Goal: Information Seeking & Learning: Understand process/instructions

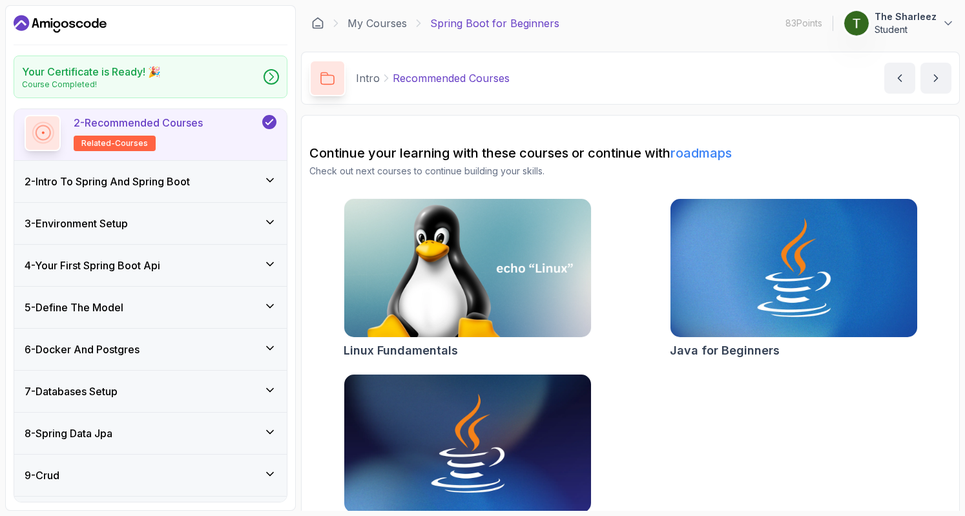
scroll to position [101, 0]
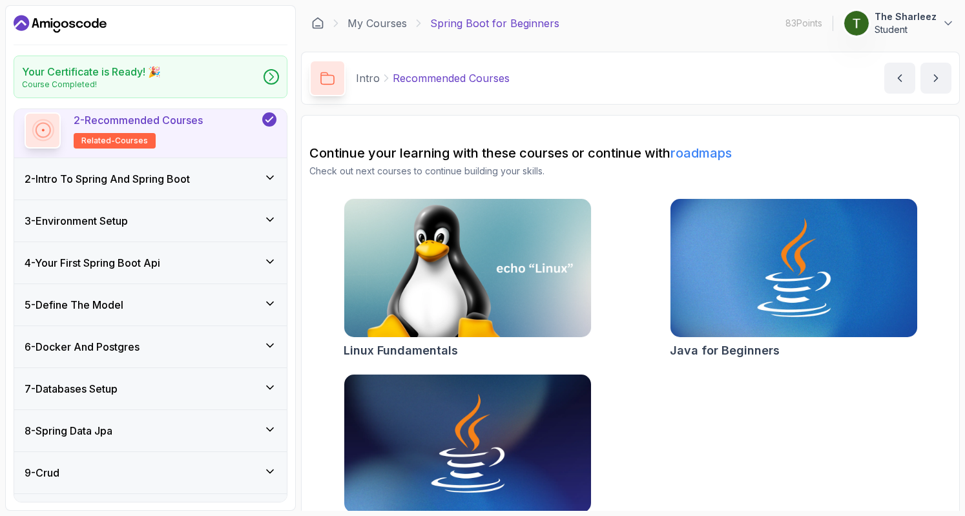
click at [121, 302] on h3 "5 - Define The Model" at bounding box center [74, 304] width 99 height 15
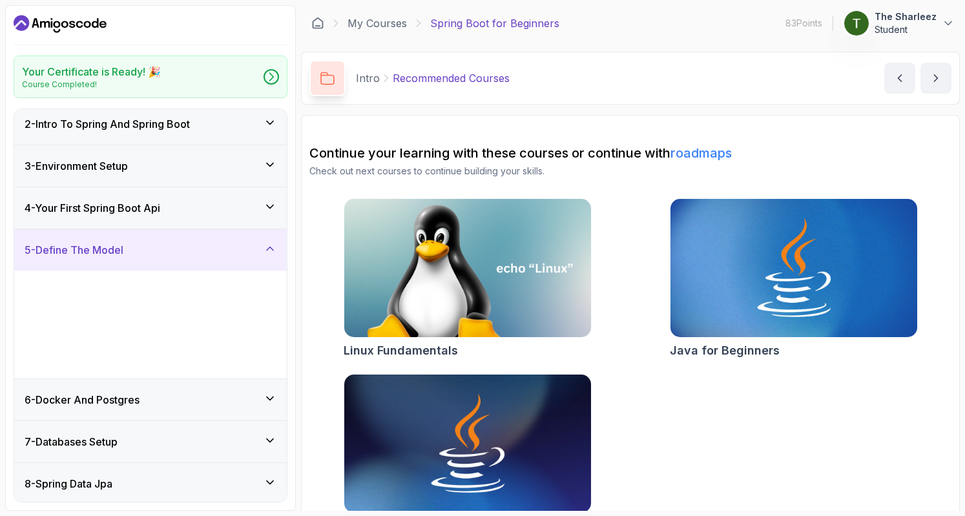
scroll to position [43, 0]
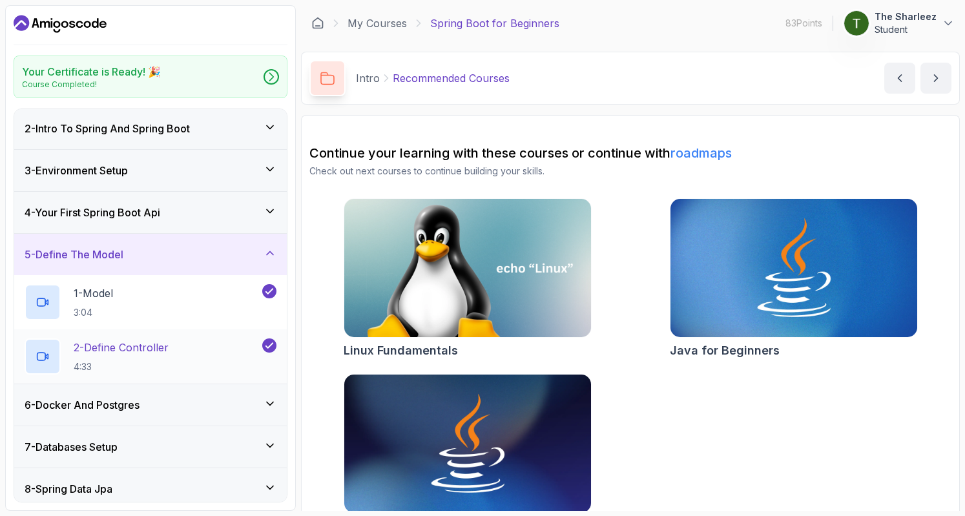
click at [140, 354] on h2 "2 - Define Controller 4:33" at bounding box center [121, 357] width 95 height 34
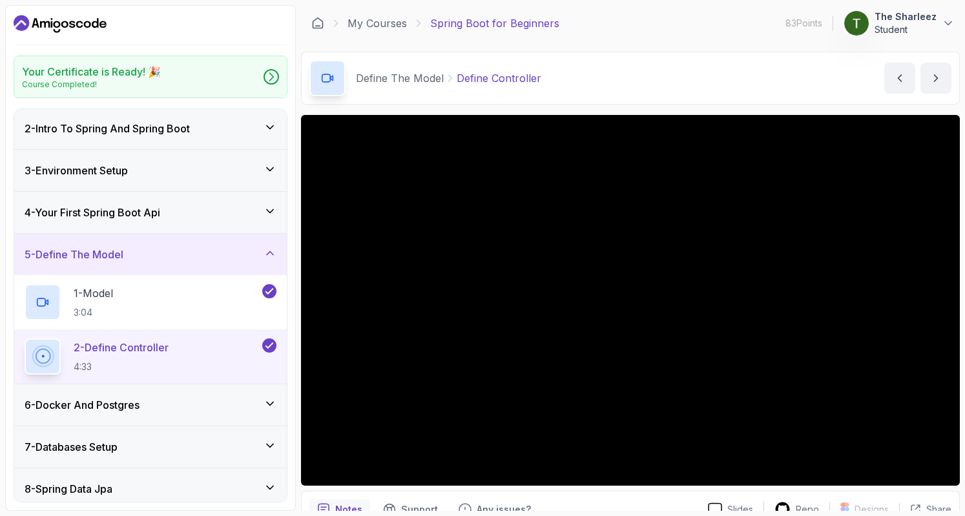
click at [119, 402] on h3 "6 - Docker And Postgres" at bounding box center [82, 404] width 115 height 15
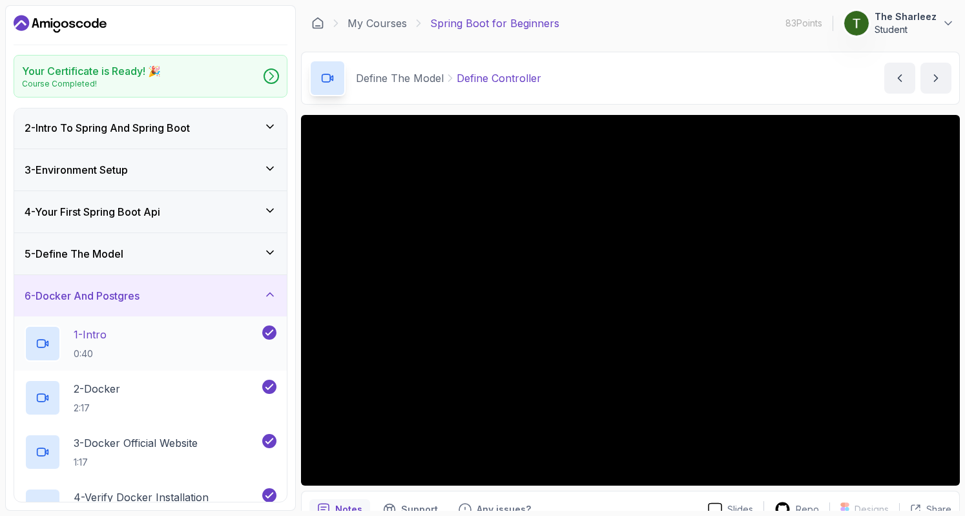
click at [138, 351] on div "1 - Intro 0:40" at bounding box center [142, 343] width 235 height 36
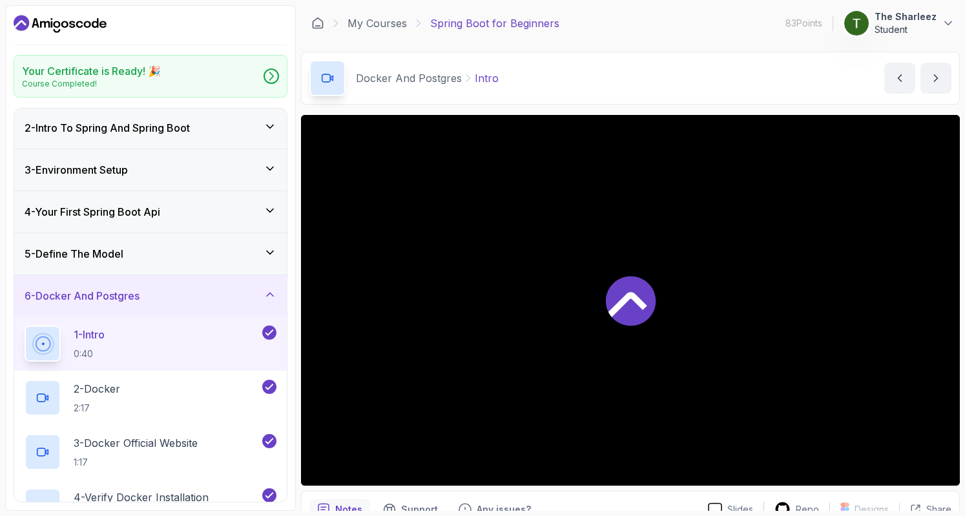
click at [138, 351] on div "1 - Intro 0:40" at bounding box center [142, 343] width 235 height 36
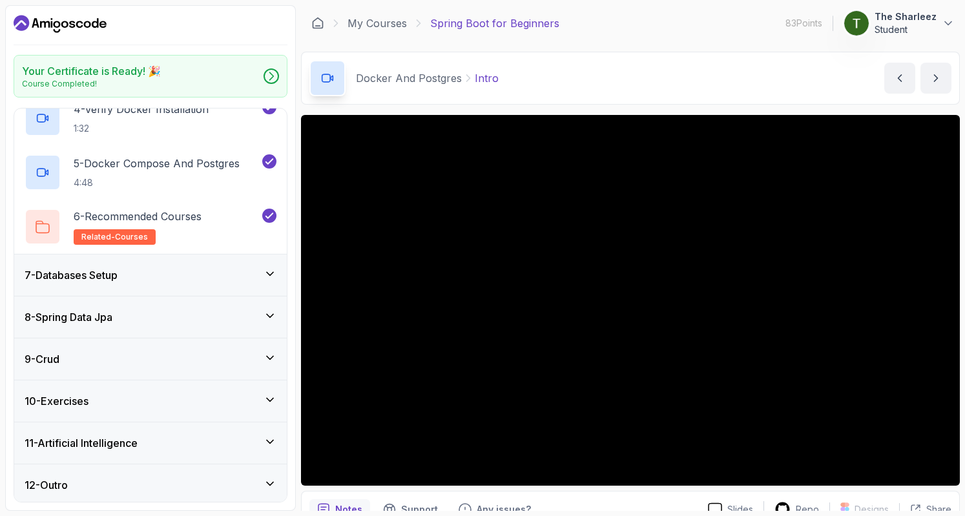
scroll to position [431, 0]
click at [138, 351] on div "9 - Crud" at bounding box center [151, 358] width 252 height 15
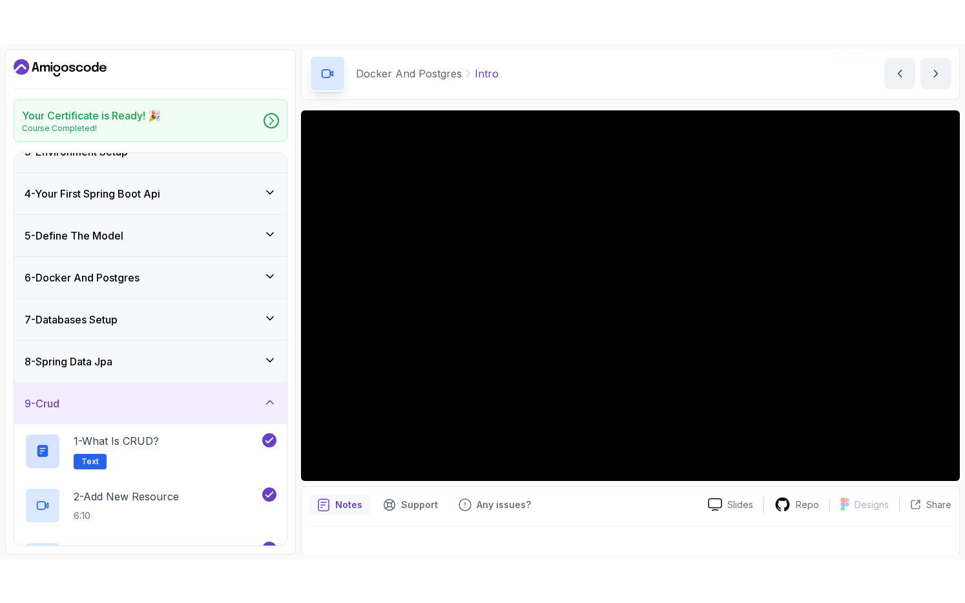
scroll to position [48, 0]
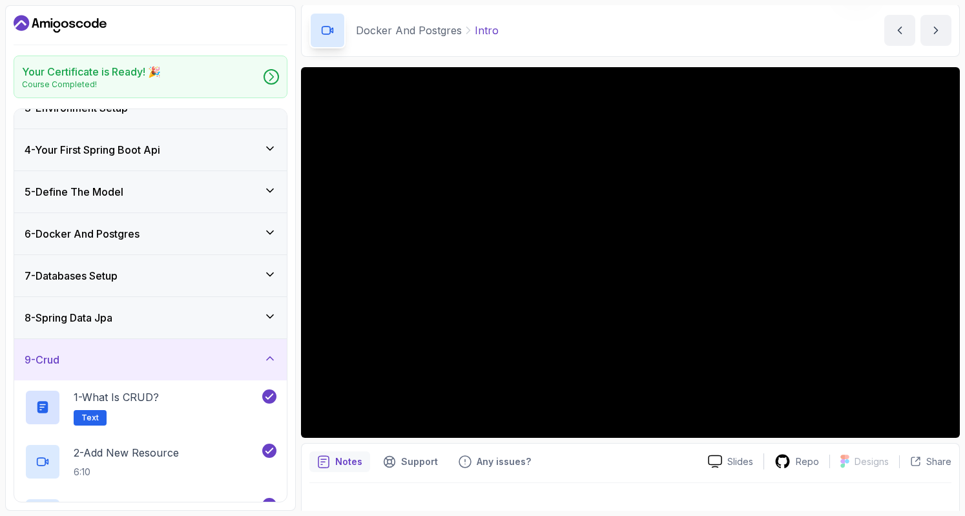
click at [14, 339] on button "9 - Crud" at bounding box center [150, 359] width 272 height 41
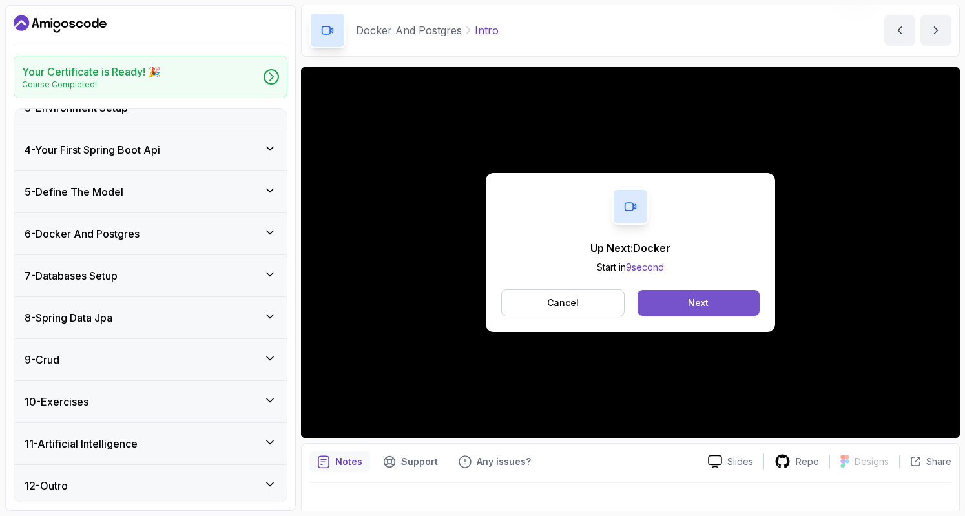
click at [722, 292] on button "Next" at bounding box center [698, 303] width 122 height 26
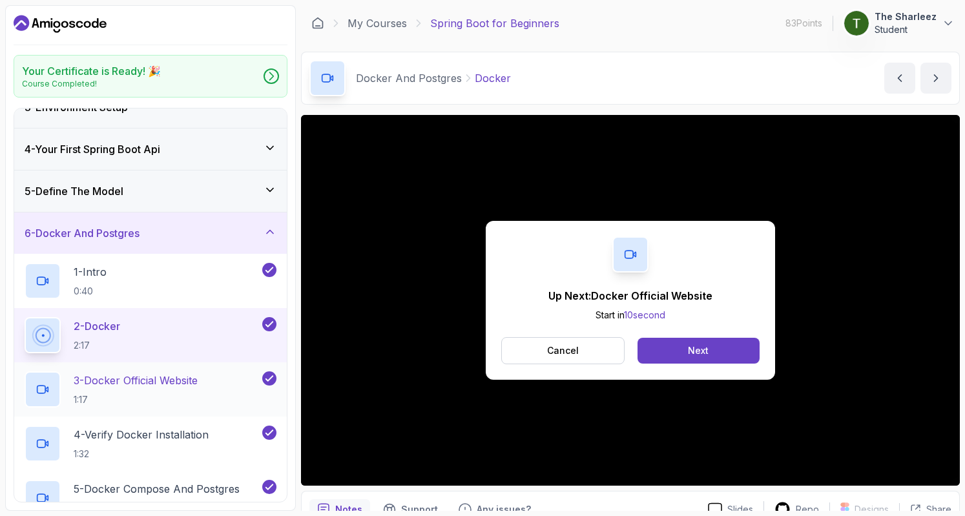
click at [196, 378] on p "3 - Docker Official Website" at bounding box center [136, 380] width 124 height 15
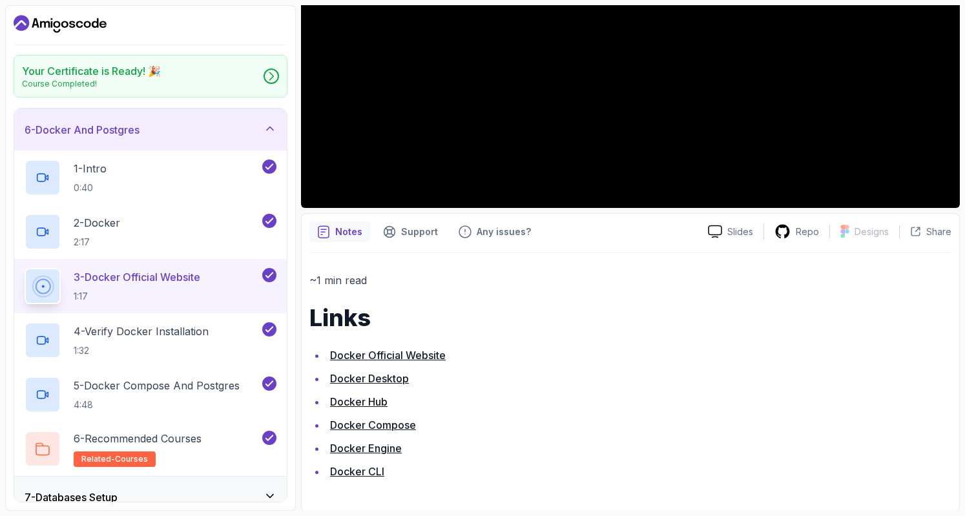
scroll to position [277, 0]
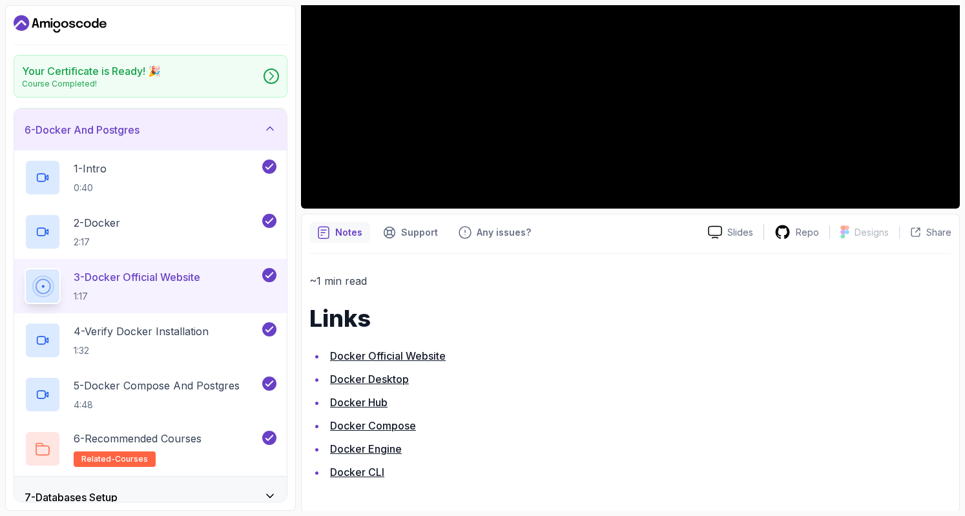
click at [400, 351] on link "Docker Official Website" at bounding box center [388, 355] width 116 height 13
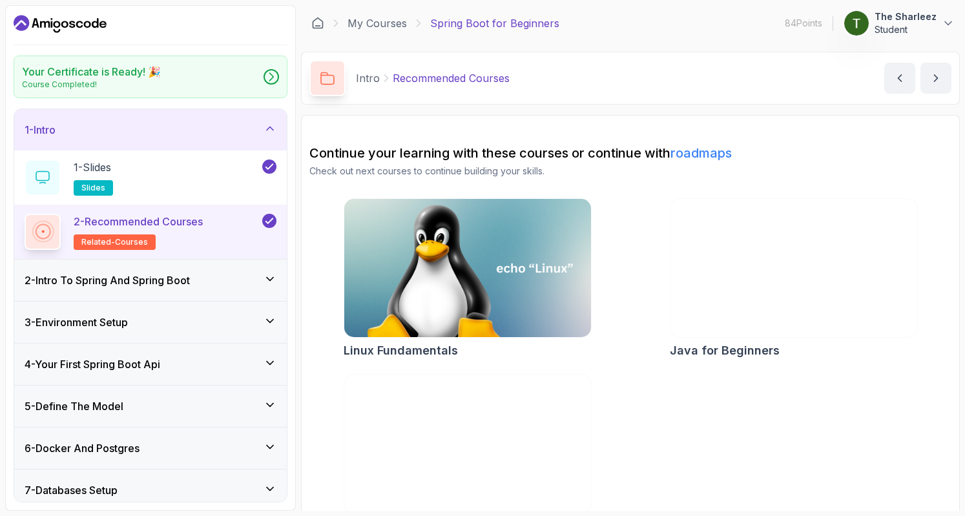
scroll to position [39, 0]
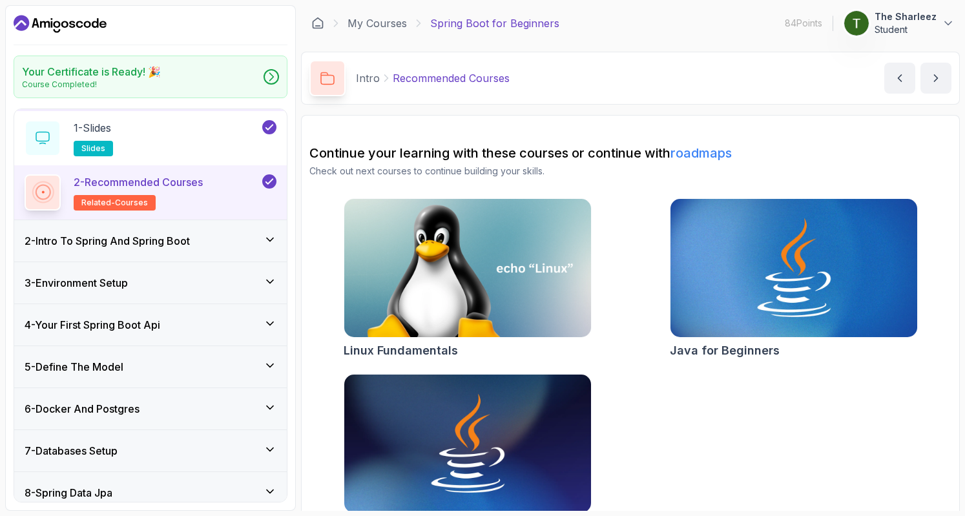
click at [154, 405] on div "6 - Docker And Postgres" at bounding box center [151, 408] width 252 height 15
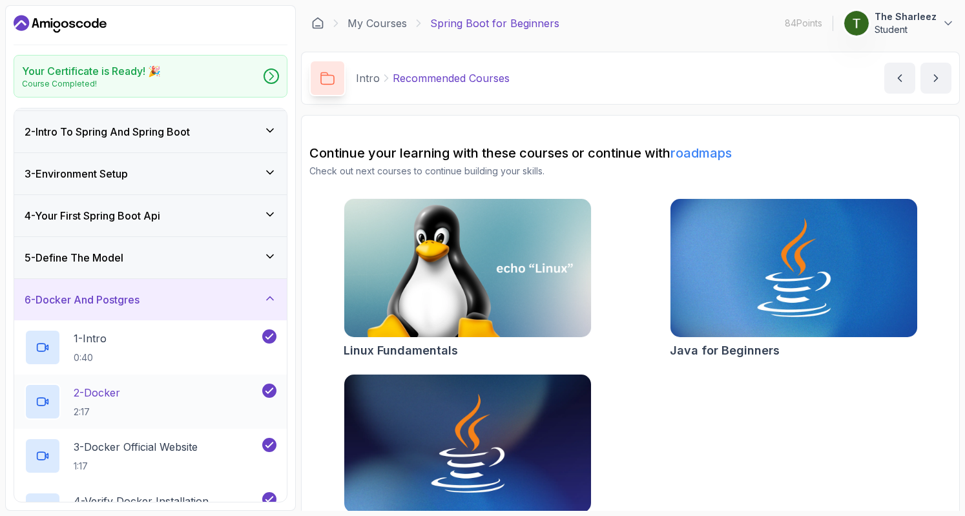
click at [138, 391] on div "2 - Docker 2:17" at bounding box center [142, 402] width 235 height 36
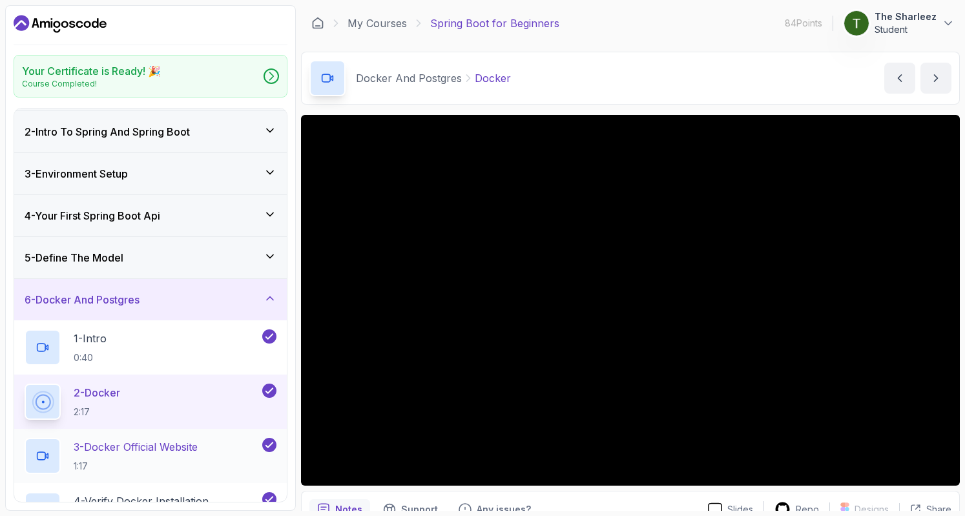
click at [132, 447] on p "3 - Docker Official Website" at bounding box center [136, 446] width 124 height 15
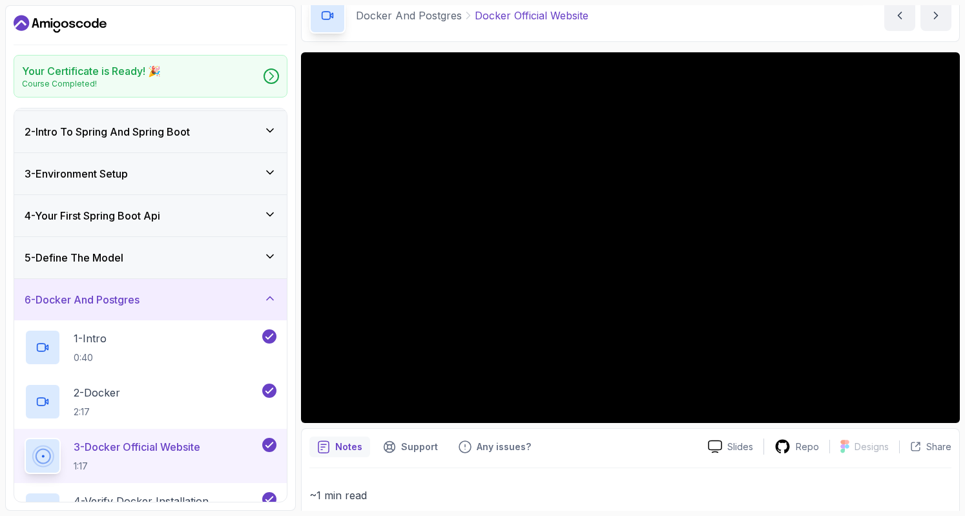
scroll to position [62, 0]
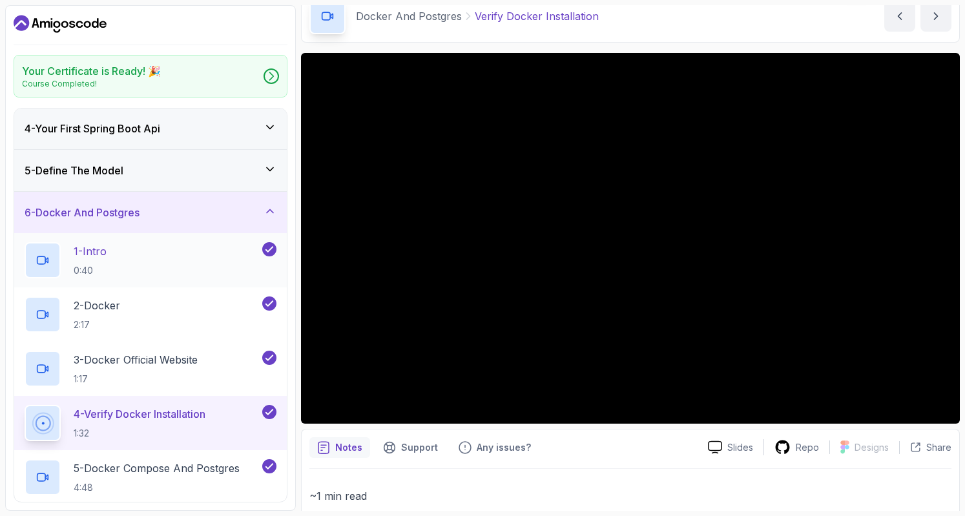
scroll to position [130, 0]
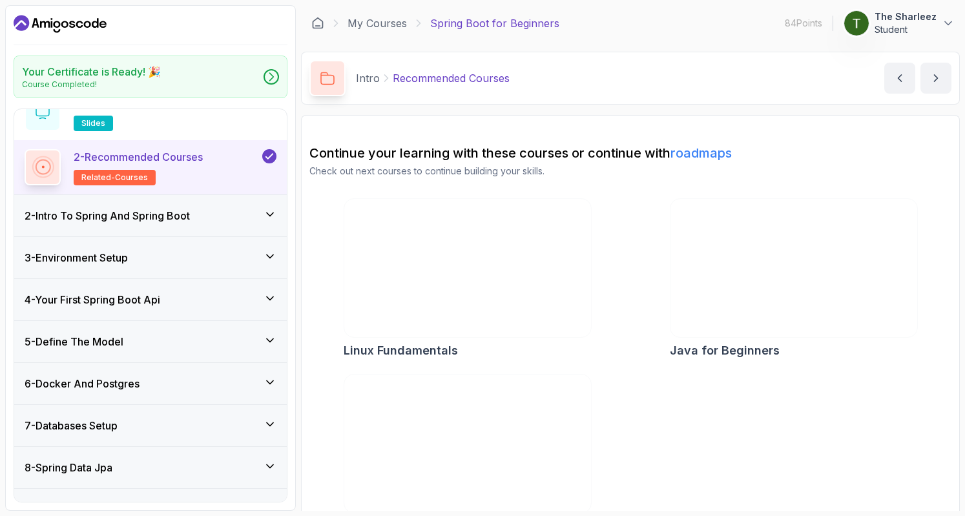
scroll to position [65, 0]
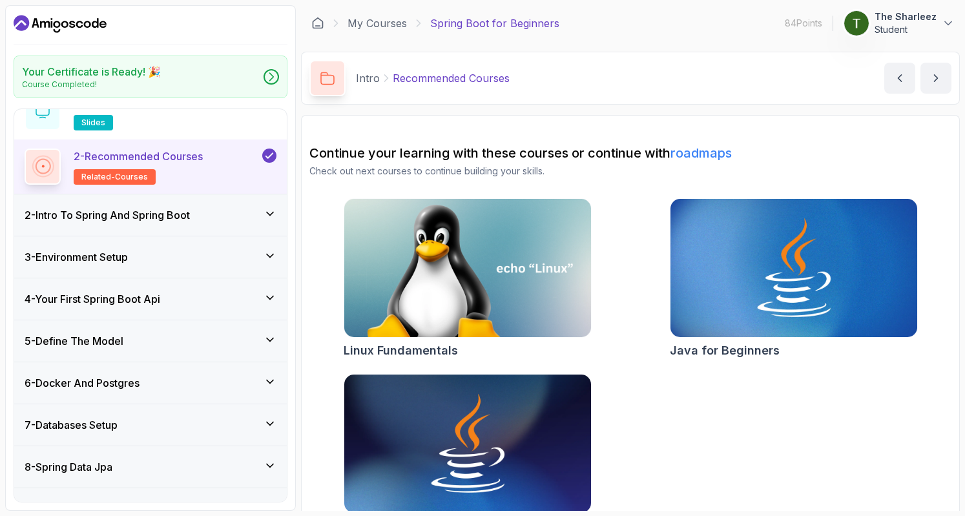
click at [181, 382] on div "6 - Docker And Postgres" at bounding box center [151, 382] width 252 height 15
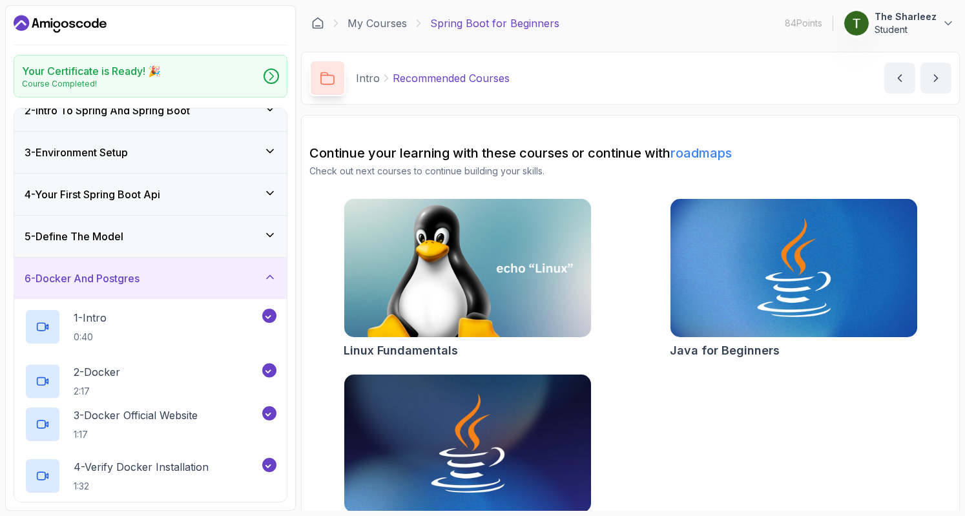
scroll to position [46, 0]
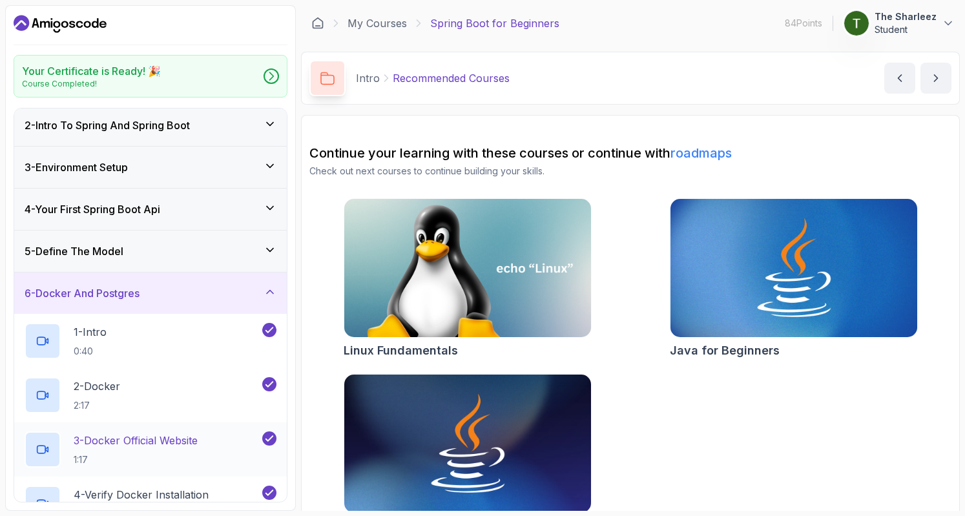
click at [170, 436] on p "3 - Docker Official Website" at bounding box center [136, 440] width 124 height 15
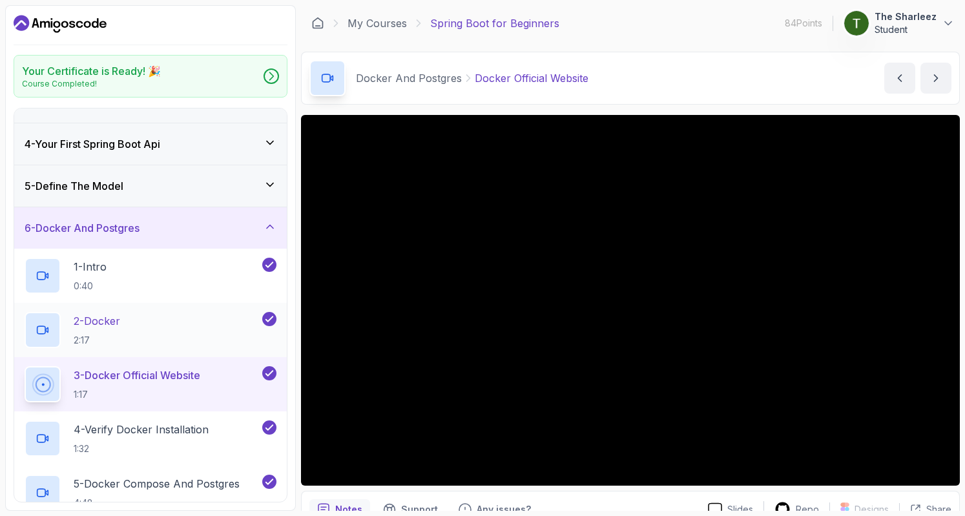
scroll to position [112, 0]
click at [170, 433] on p "4 - Verify Docker Installation" at bounding box center [141, 428] width 135 height 15
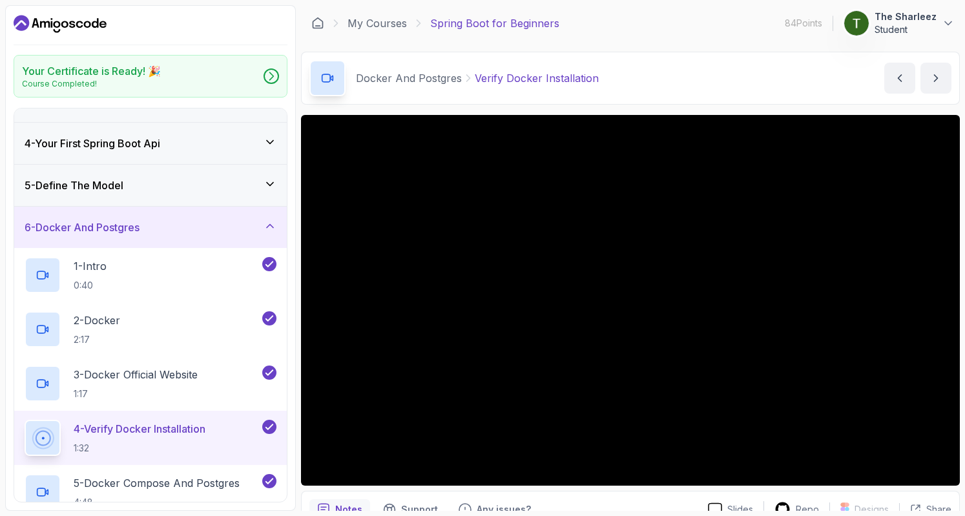
click at [25, 420] on button "4 - Verify Docker Installation 1:32" at bounding box center [151, 438] width 252 height 36
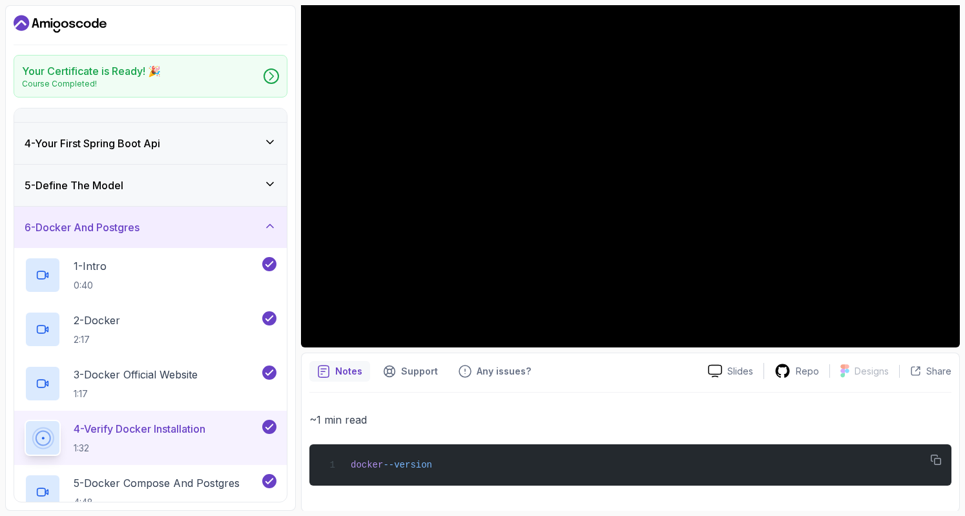
scroll to position [138, 0]
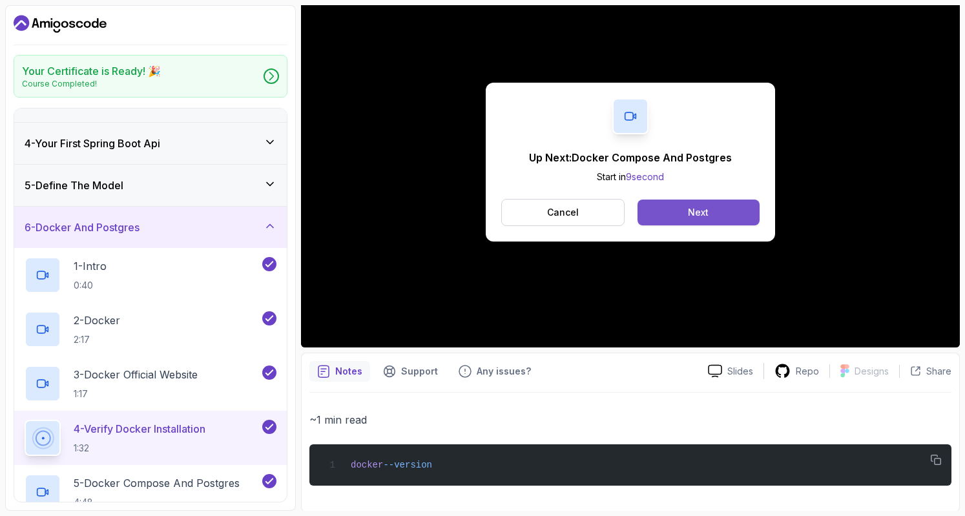
click at [666, 207] on button "Next" at bounding box center [698, 213] width 122 height 26
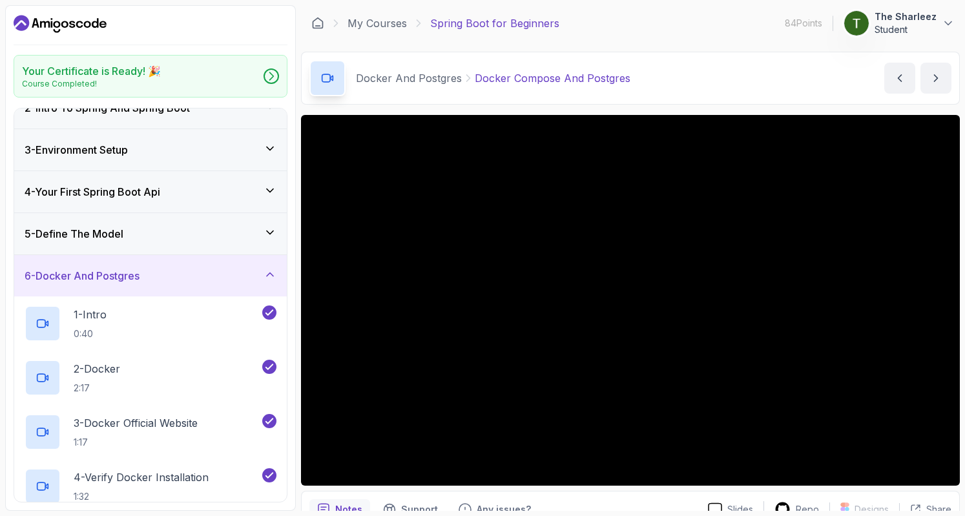
scroll to position [63, 0]
click at [149, 420] on p "3 - Docker Official Website" at bounding box center [136, 423] width 124 height 15
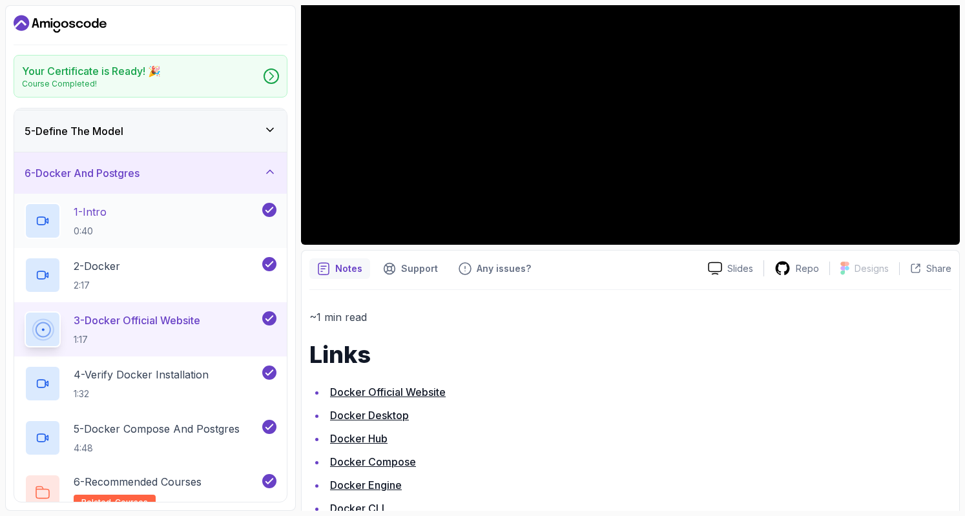
scroll to position [167, 0]
click at [129, 386] on p "1:32" at bounding box center [141, 392] width 135 height 13
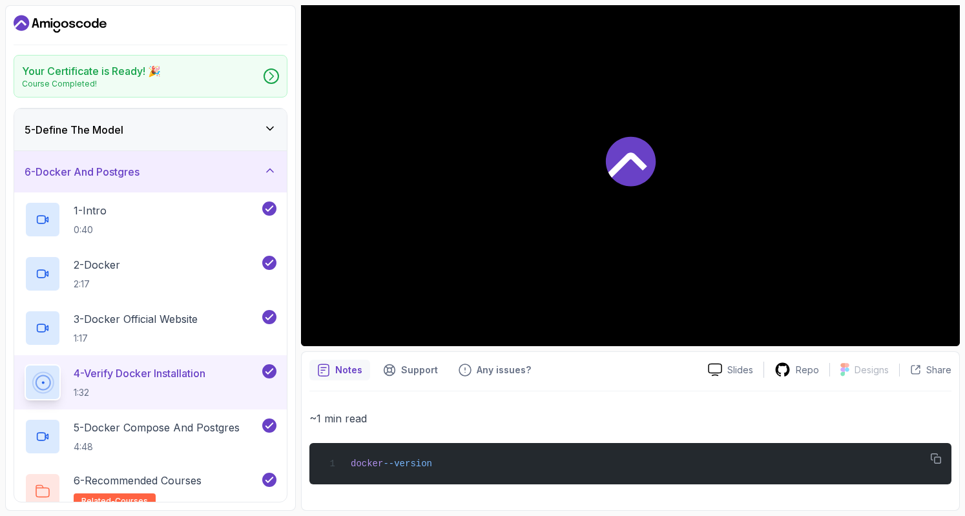
scroll to position [138, 0]
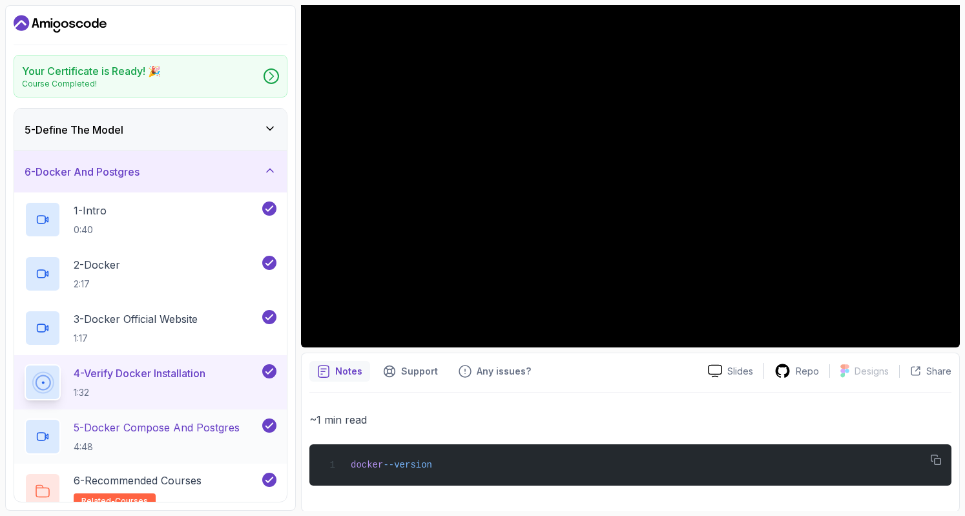
click at [152, 416] on div "5 - Docker Compose And Postgres 4:48" at bounding box center [150, 436] width 272 height 54
click at [199, 427] on p "5 - Docker Compose And Postgres" at bounding box center [157, 427] width 166 height 15
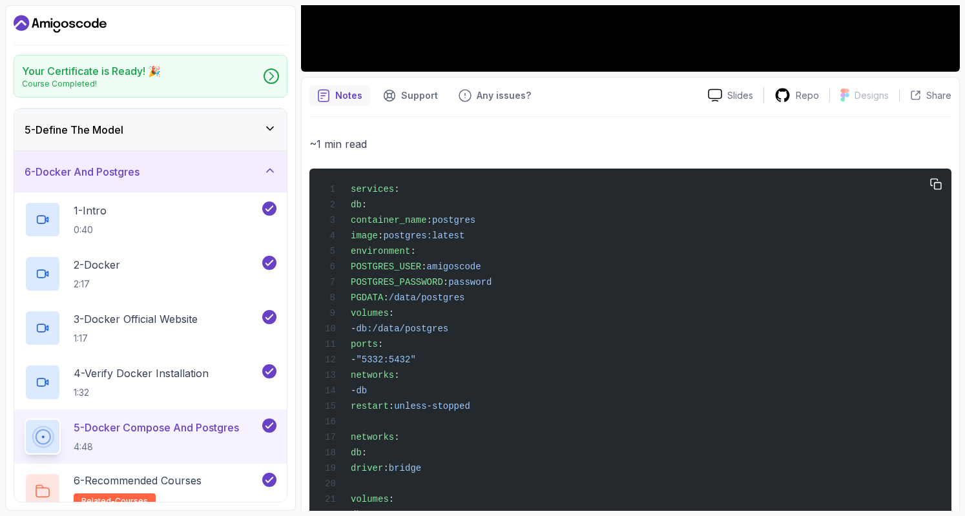
scroll to position [415, 0]
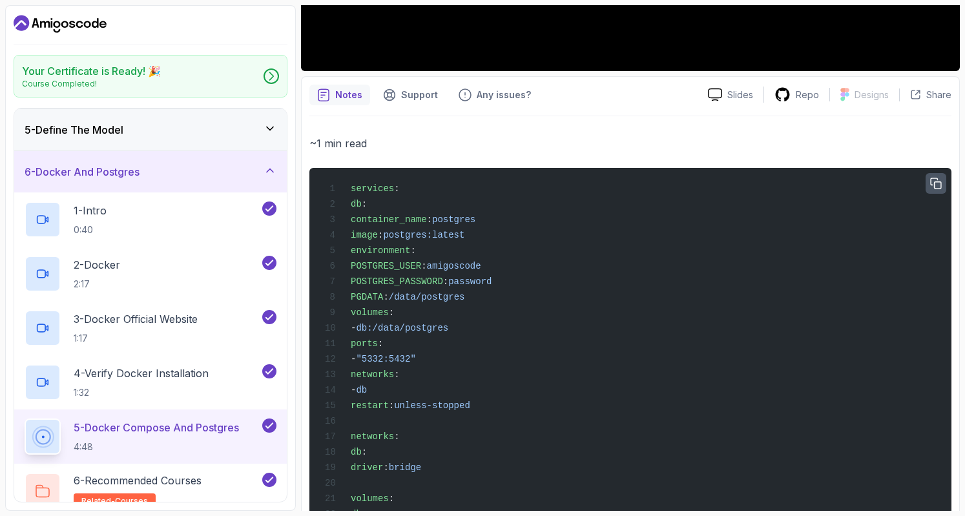
click at [938, 180] on icon "button" at bounding box center [935, 183] width 10 height 10
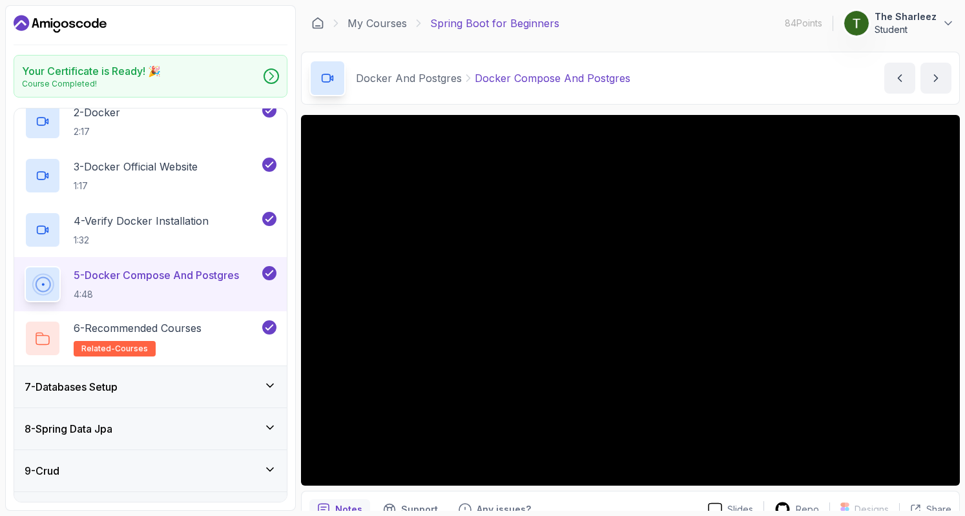
scroll to position [344, 0]
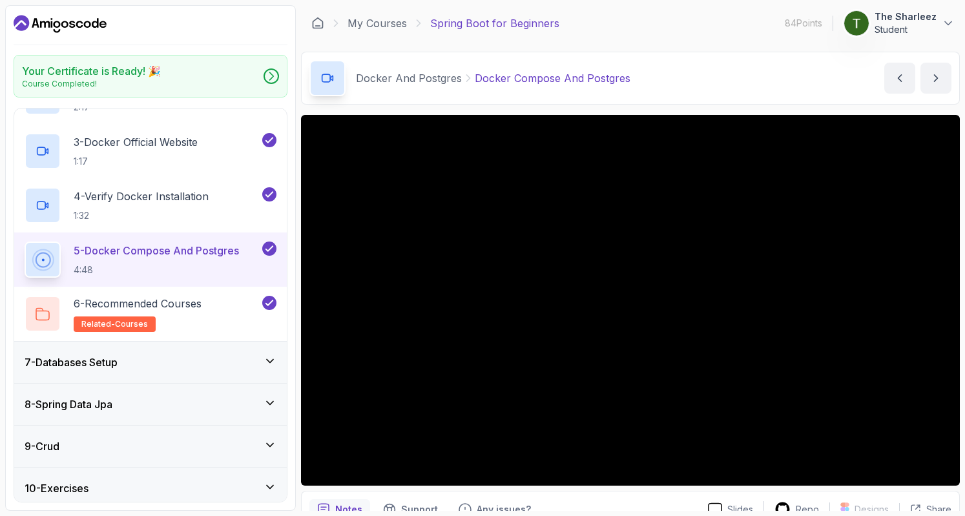
click at [204, 358] on div "7 - Databases Setup" at bounding box center [151, 361] width 252 height 15
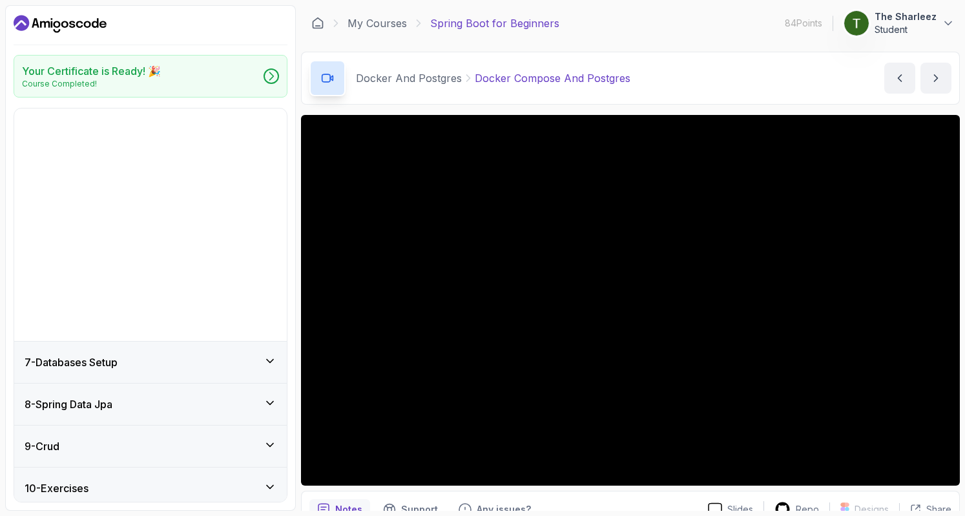
scroll to position [106, 0]
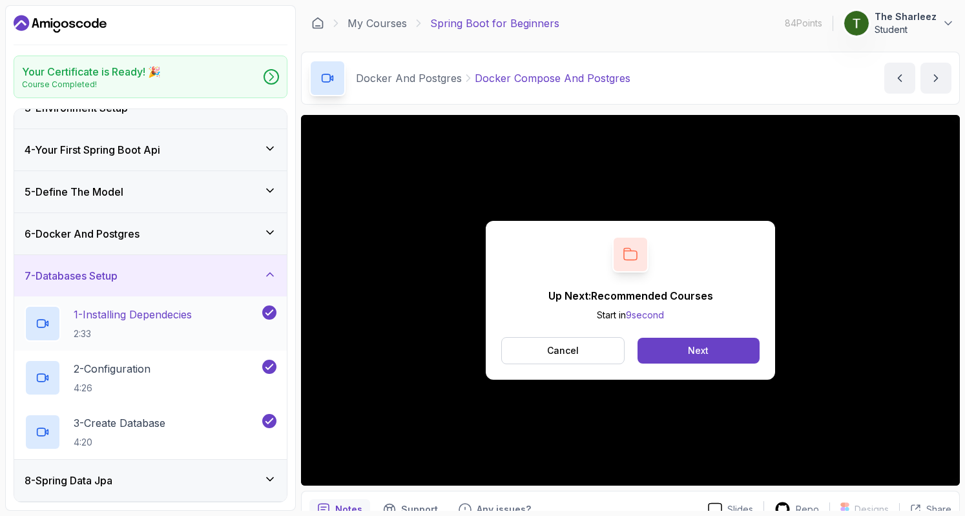
click at [179, 314] on p "1 - Installing Dependecies" at bounding box center [133, 314] width 118 height 15
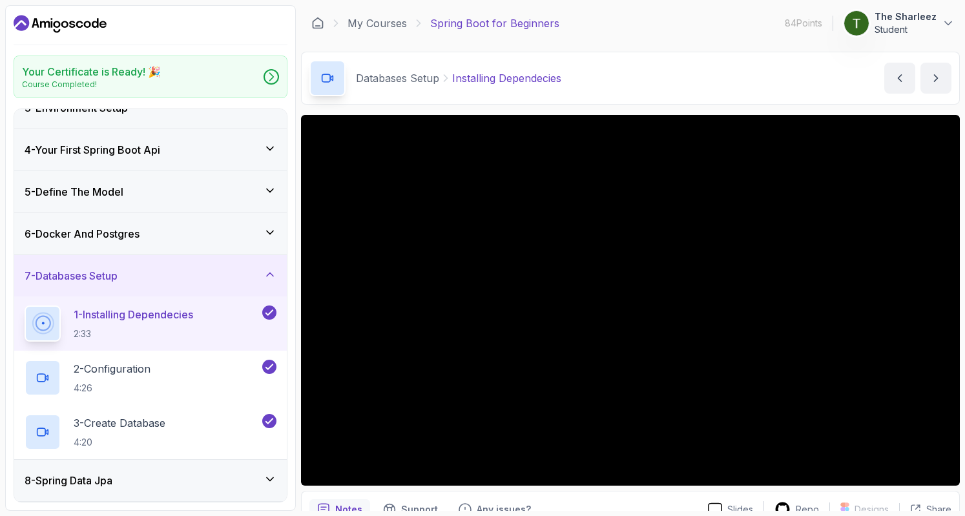
click at [214, 231] on div "6 - Docker And Postgres" at bounding box center [151, 233] width 252 height 15
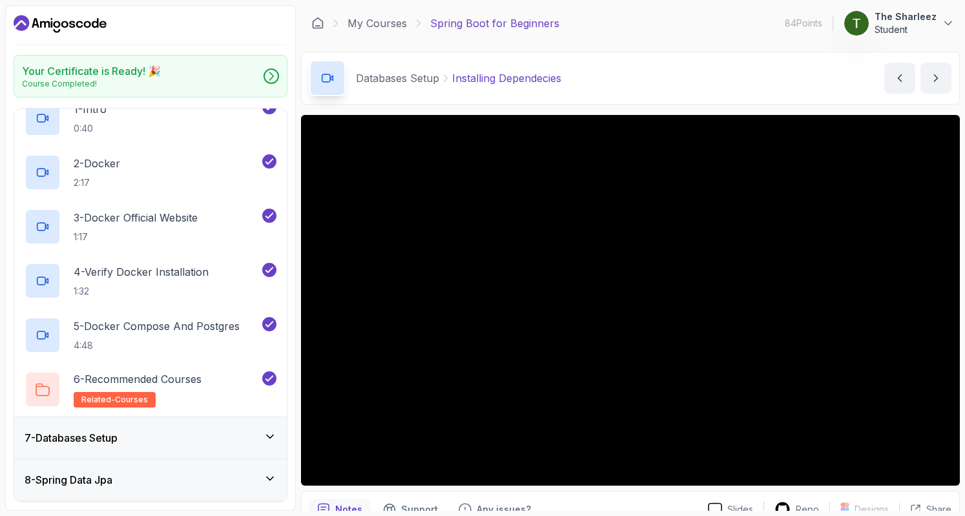
scroll to position [271, 0]
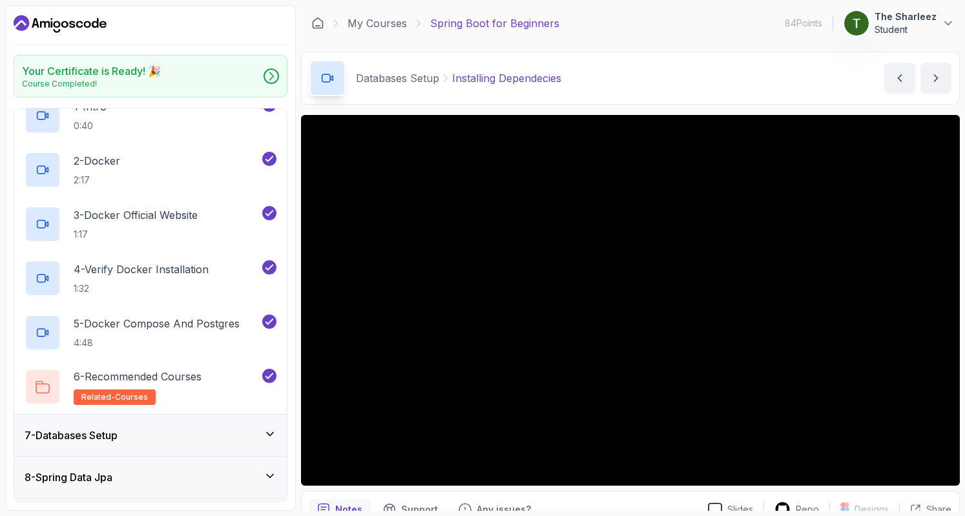
click at [223, 427] on div "7 - Databases Setup" at bounding box center [151, 434] width 252 height 15
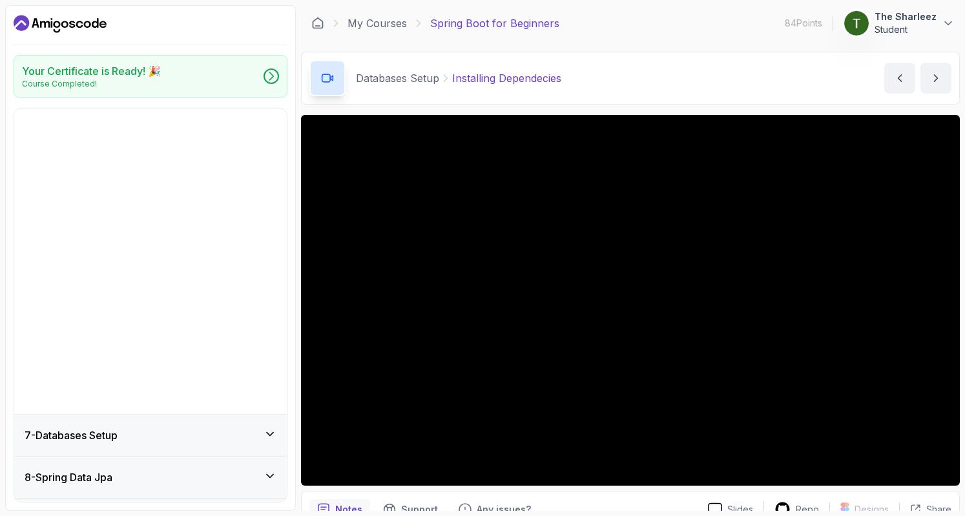
scroll to position [106, 0]
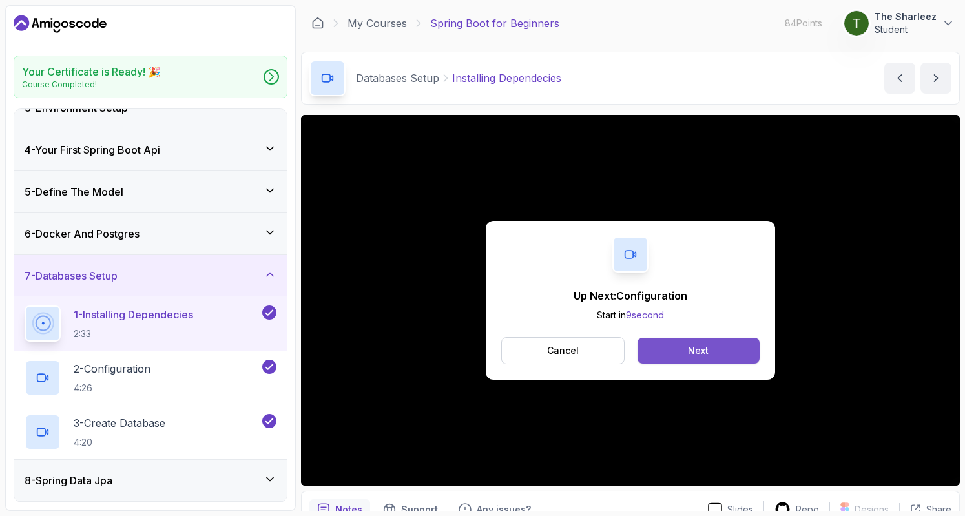
click at [689, 347] on div "Next" at bounding box center [698, 350] width 21 height 13
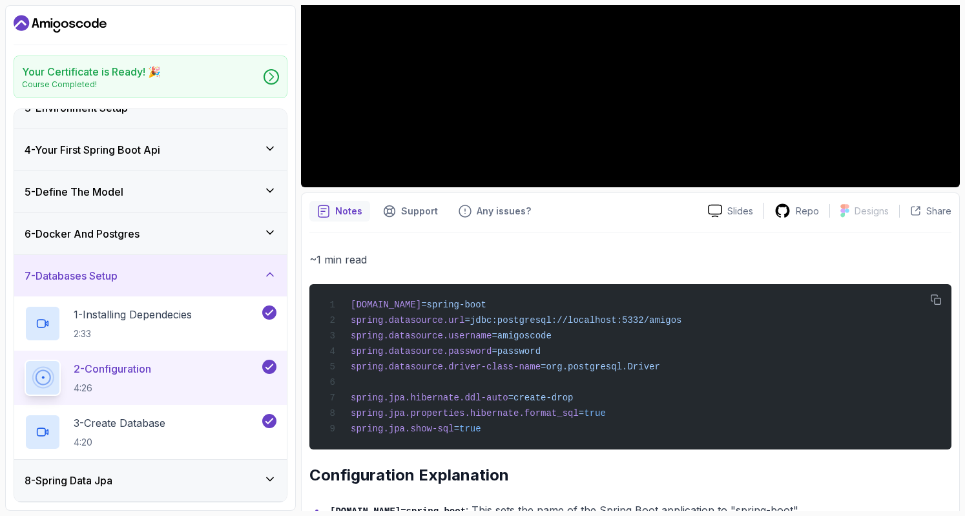
scroll to position [306, 0]
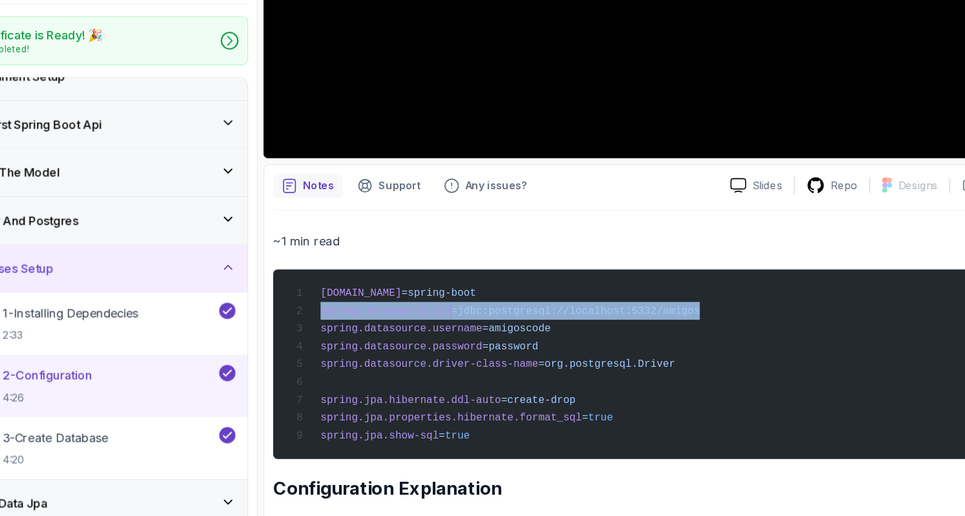
drag, startPoint x: 657, startPoint y: 312, endPoint x: 321, endPoint y: 312, distance: 336.4
click at [321, 312] on div "spring.application.name =spring-boot spring.datasource.url =jdbc:postgresql://l…" at bounding box center [630, 359] width 621 height 150
copy span "spring.datasource.url =jdbc:postgresql://localhost:5332/amigos"
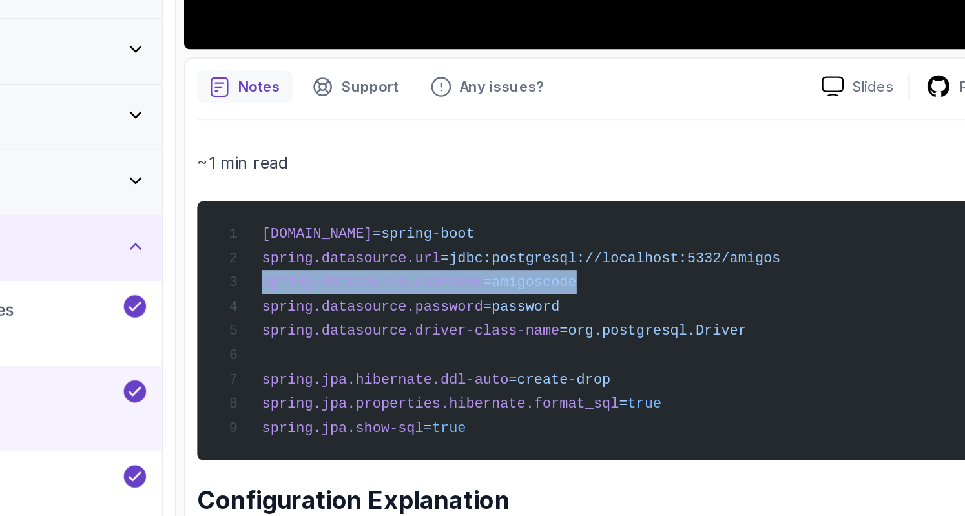
drag, startPoint x: 540, startPoint y: 297, endPoint x: 343, endPoint y: 296, distance: 196.9
click at [343, 296] on div "spring.application.name =spring-boot spring.datasource.url =jdbc:postgresql://l…" at bounding box center [630, 328] width 621 height 150
click at [343, 296] on span "spring.datasource.username =amigoscode" at bounding box center [438, 297] width 227 height 10
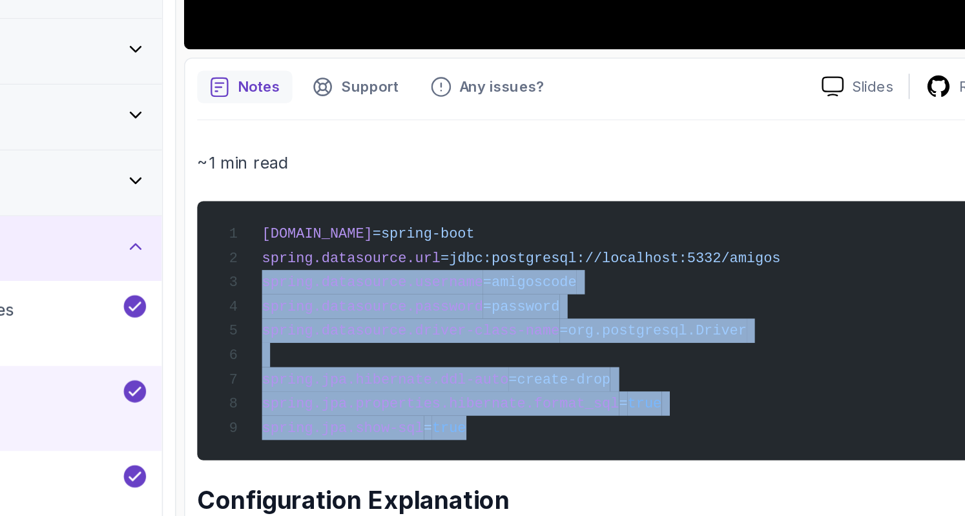
drag, startPoint x: 349, startPoint y: 296, endPoint x: 634, endPoint y: 393, distance: 301.2
click at [634, 393] on div "spring.application.name =spring-boot spring.datasource.url =jdbc:postgresql://l…" at bounding box center [630, 328] width 621 height 150
copy code "spring.datasource.username =amigoscode spring.datasource.password =password spr…"
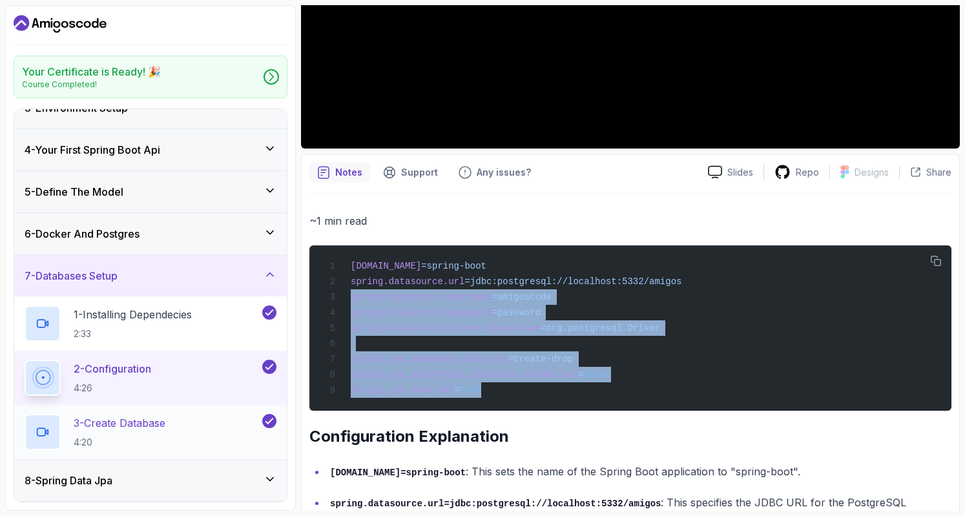
click at [120, 436] on p "4:20" at bounding box center [120, 442] width 92 height 13
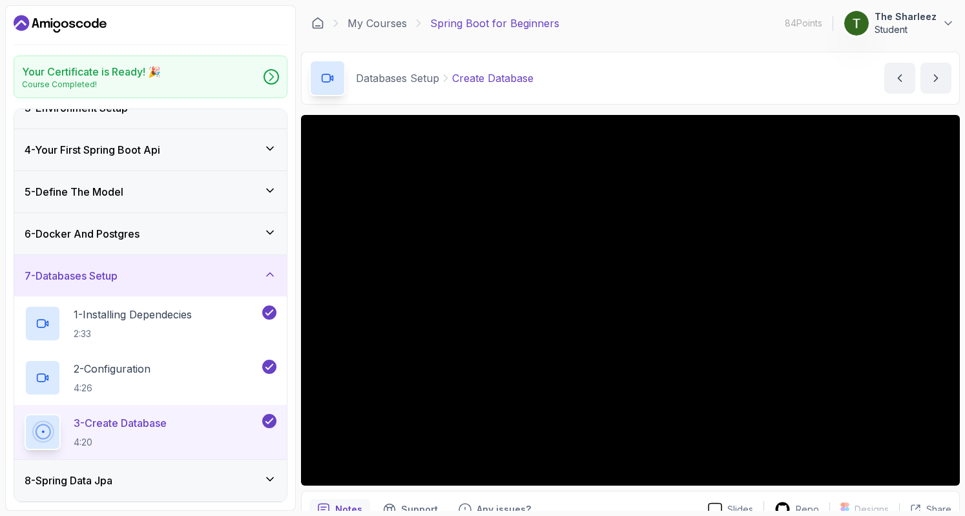
click at [25, 414] on button "3 - Create Database 4:20" at bounding box center [151, 432] width 252 height 36
